Goal: Task Accomplishment & Management: Manage account settings

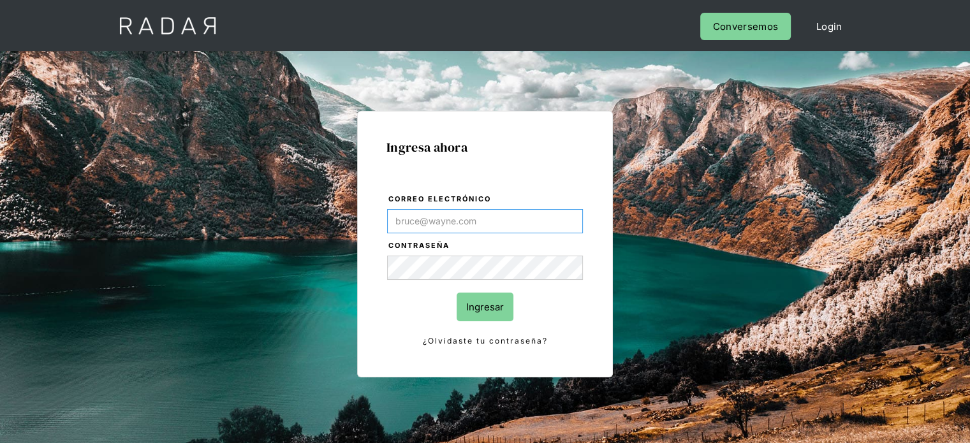
click at [449, 219] on input "Correo electrónico" at bounding box center [485, 221] width 196 height 24
type input "[EMAIL_ADDRESS][DOMAIN_NAME]"
click at [485, 302] on input "Ingresar" at bounding box center [485, 307] width 57 height 29
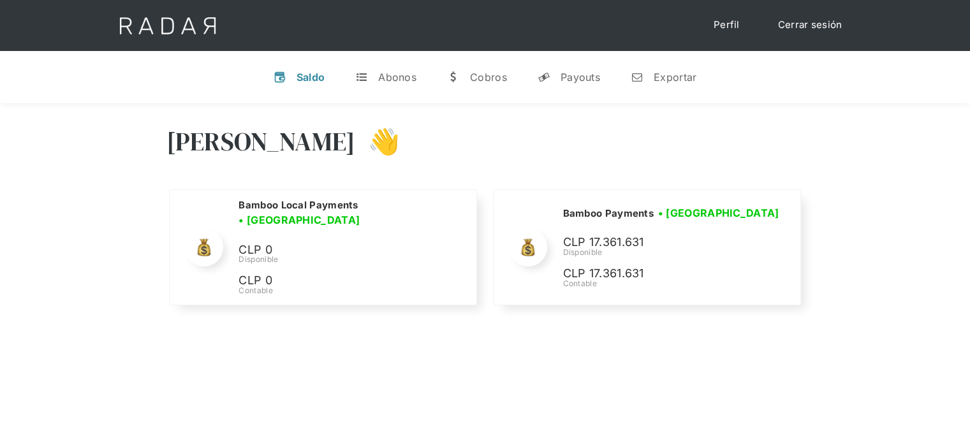
click at [648, 175] on div "[PERSON_NAME] 👋" at bounding box center [485, 151] width 638 height 77
